Goal: Task Accomplishment & Management: Manage account settings

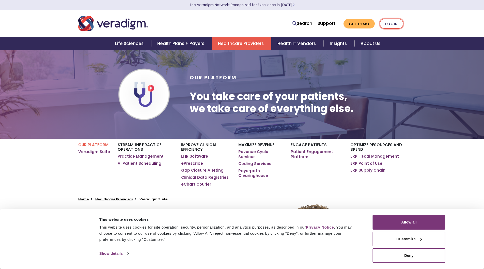
click at [388, 22] on link "Login" at bounding box center [391, 24] width 24 height 10
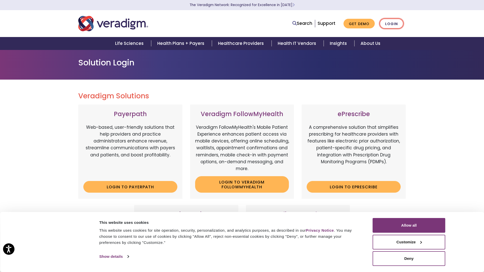
click at [386, 26] on link "Login" at bounding box center [391, 24] width 24 height 10
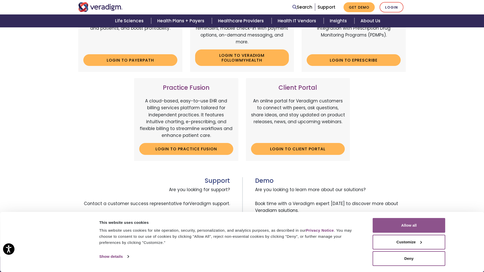
click at [389, 226] on button "Allow all" at bounding box center [408, 225] width 73 height 15
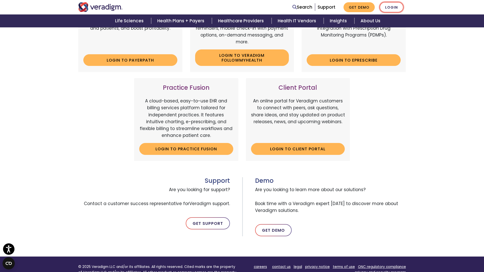
click at [390, 7] on link "Login" at bounding box center [391, 7] width 24 height 10
